Goal: Information Seeking & Learning: Learn about a topic

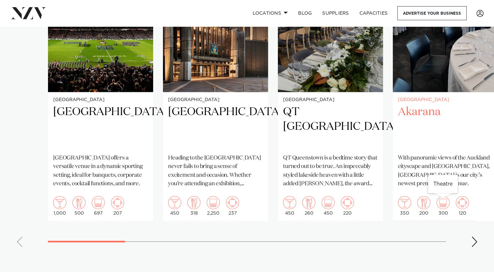
scroll to position [555, 0]
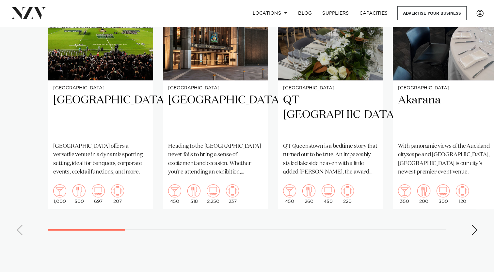
click at [476, 230] on div "Next slide" at bounding box center [474, 230] width 7 height 10
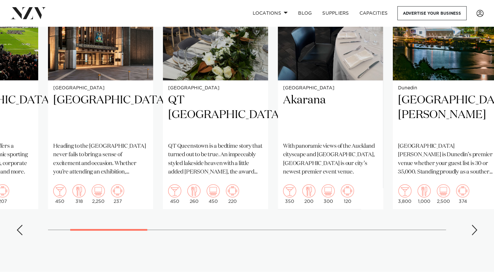
click at [476, 230] on div "Next slide" at bounding box center [474, 230] width 7 height 10
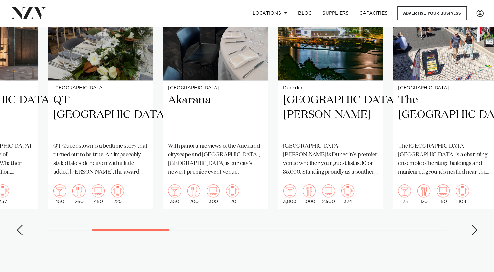
click at [477, 230] on div "Next slide" at bounding box center [474, 230] width 7 height 10
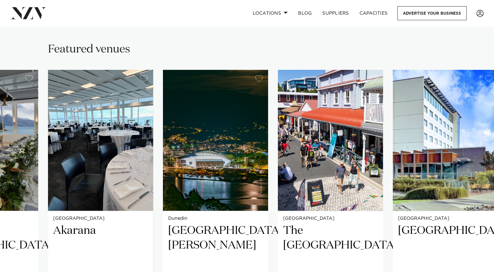
scroll to position [653, 0]
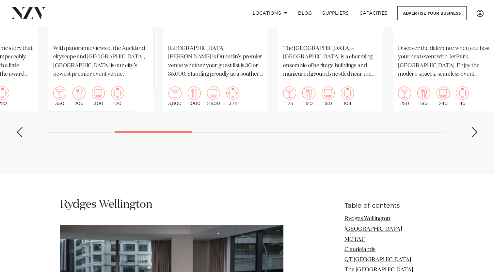
click at [476, 130] on div "Next slide" at bounding box center [474, 132] width 7 height 10
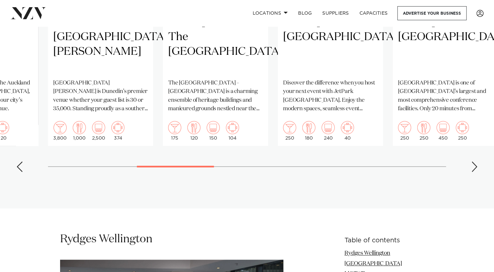
scroll to position [621, 0]
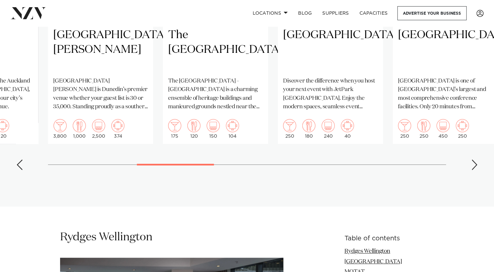
click at [482, 173] on swiper-container "[GEOGRAPHIC_DATA] [GEOGRAPHIC_DATA] offers a versatile venue in a dynamic sport…" at bounding box center [247, 24] width 494 height 301
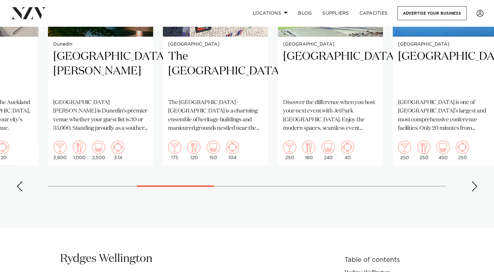
scroll to position [588, 0]
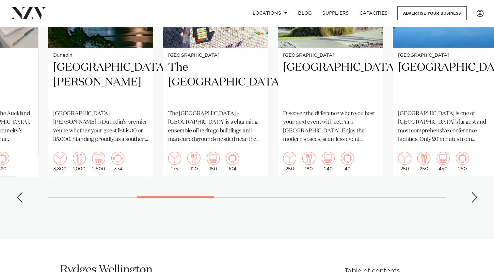
click at [475, 201] on div "Next slide" at bounding box center [474, 197] width 7 height 10
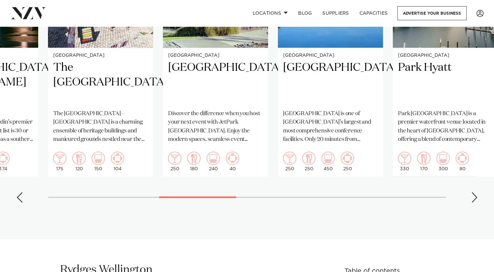
click at [475, 201] on div "Next slide" at bounding box center [474, 197] width 7 height 10
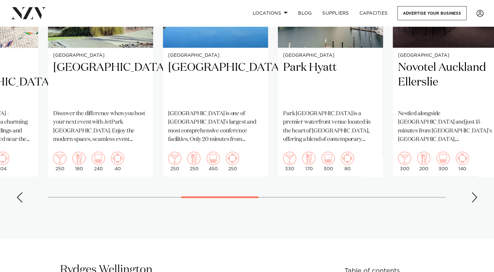
click at [475, 201] on div "Next slide" at bounding box center [474, 197] width 7 height 10
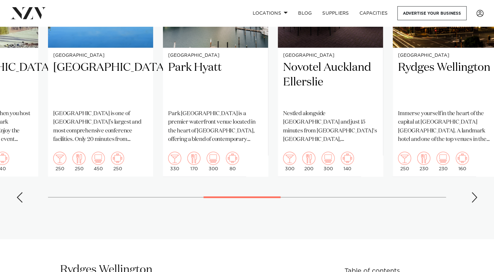
click at [475, 201] on div "Next slide" at bounding box center [474, 197] width 7 height 10
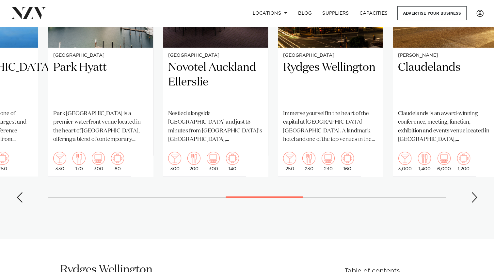
click at [475, 201] on div "Next slide" at bounding box center [474, 197] width 7 height 10
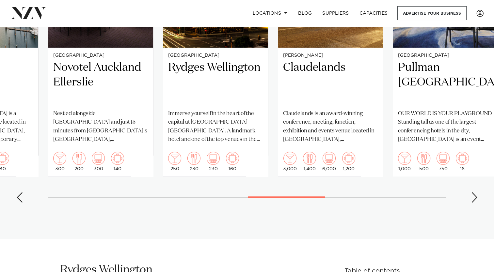
click at [475, 201] on div "Next slide" at bounding box center [474, 197] width 7 height 10
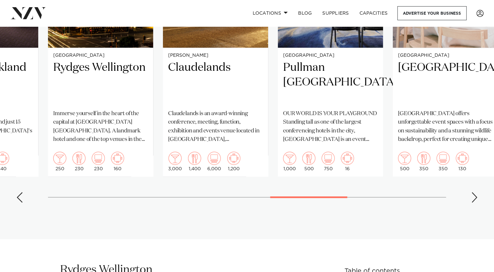
click at [475, 201] on div "Next slide" at bounding box center [474, 197] width 7 height 10
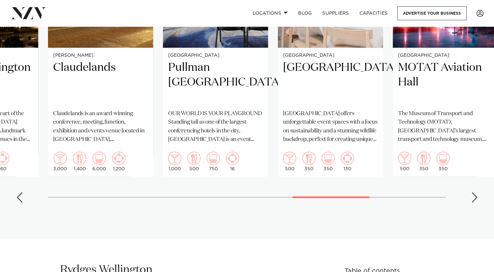
click at [475, 201] on div "Next slide" at bounding box center [474, 197] width 7 height 10
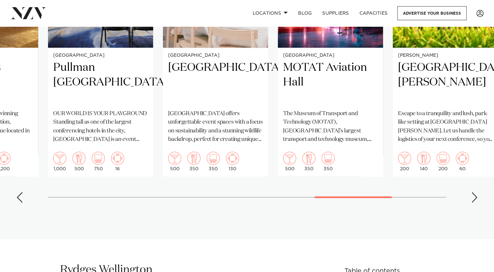
click at [475, 201] on div "Next slide" at bounding box center [474, 197] width 7 height 10
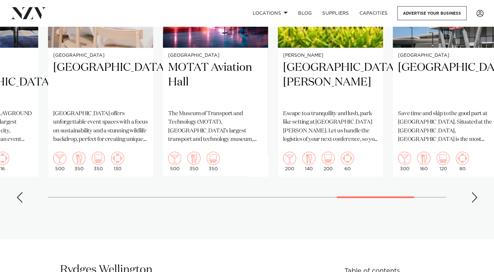
click at [475, 201] on div "Next slide" at bounding box center [474, 197] width 7 height 10
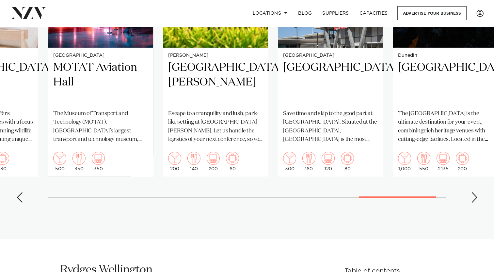
click at [475, 201] on div "Next slide" at bounding box center [474, 197] width 7 height 10
